Goal: Task Accomplishment & Management: Manage account settings

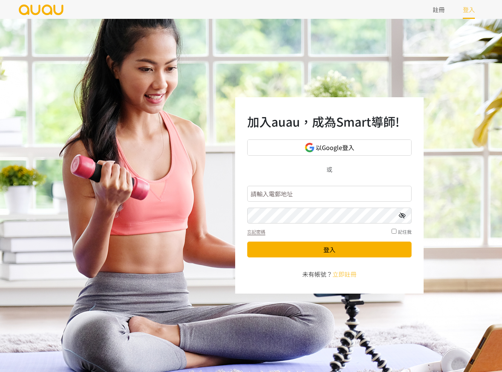
click at [318, 198] on input "text" at bounding box center [329, 194] width 164 height 16
click at [323, 194] on input "text" at bounding box center [329, 194] width 164 height 16
type input "blancfitness@gmail.com"
click at [247, 242] on button "登入" at bounding box center [329, 250] width 164 height 16
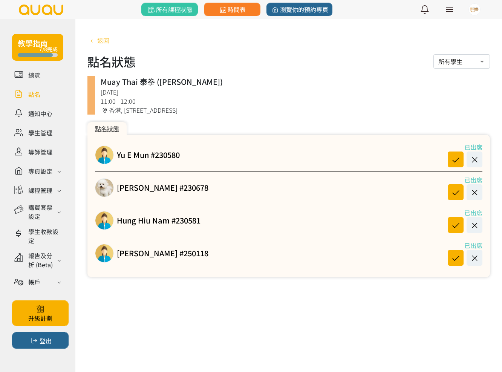
click at [100, 41] on span "返回" at bounding box center [103, 40] width 12 height 9
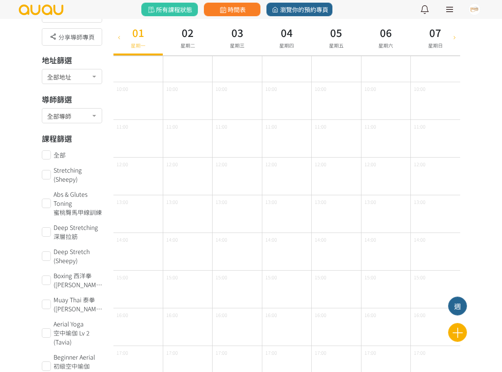
scroll to position [86, 0]
